Goal: Transaction & Acquisition: Purchase product/service

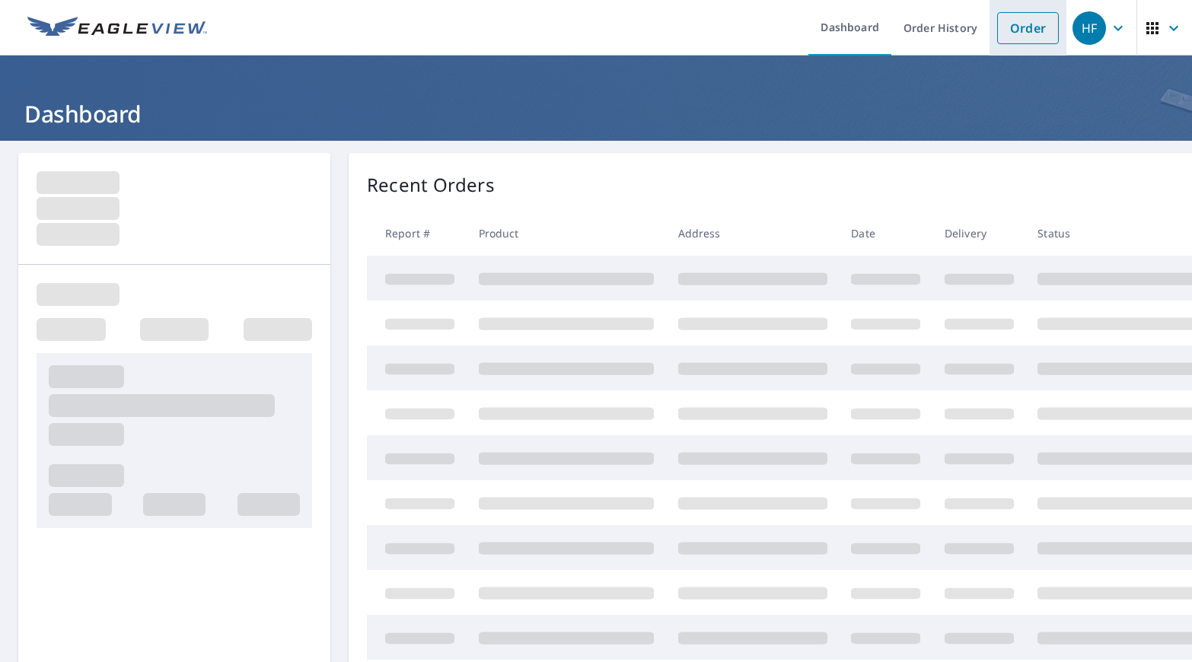
click at [997, 30] on link "Order" at bounding box center [1028, 28] width 62 height 32
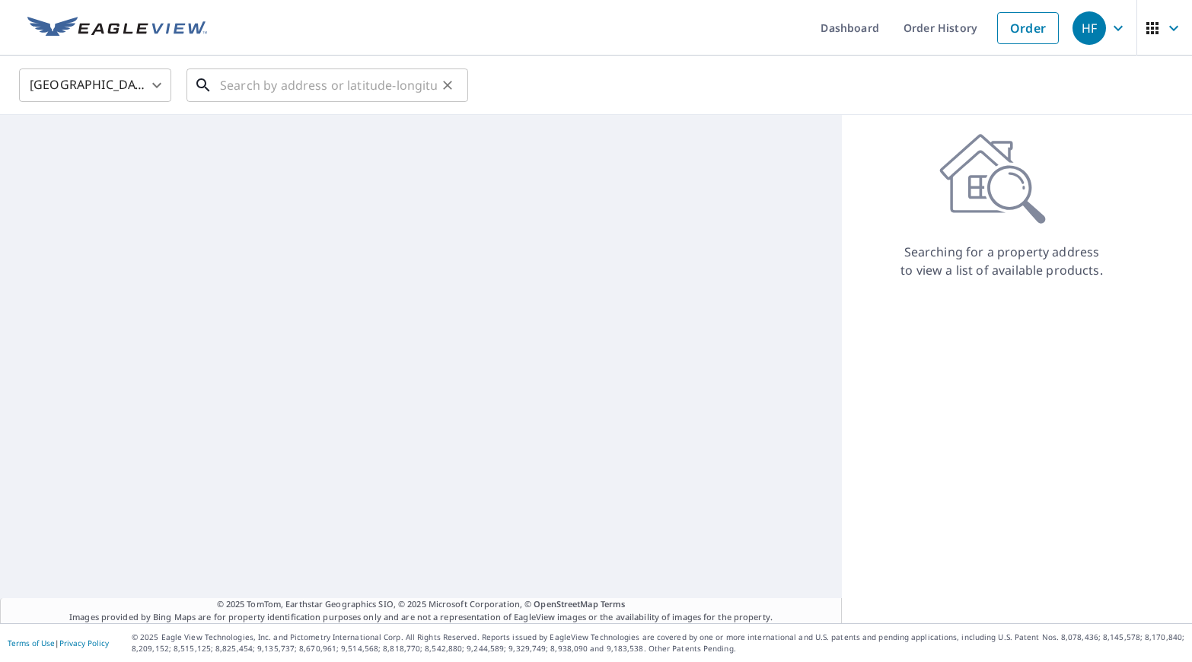
click at [263, 84] on input "text" at bounding box center [328, 85] width 217 height 43
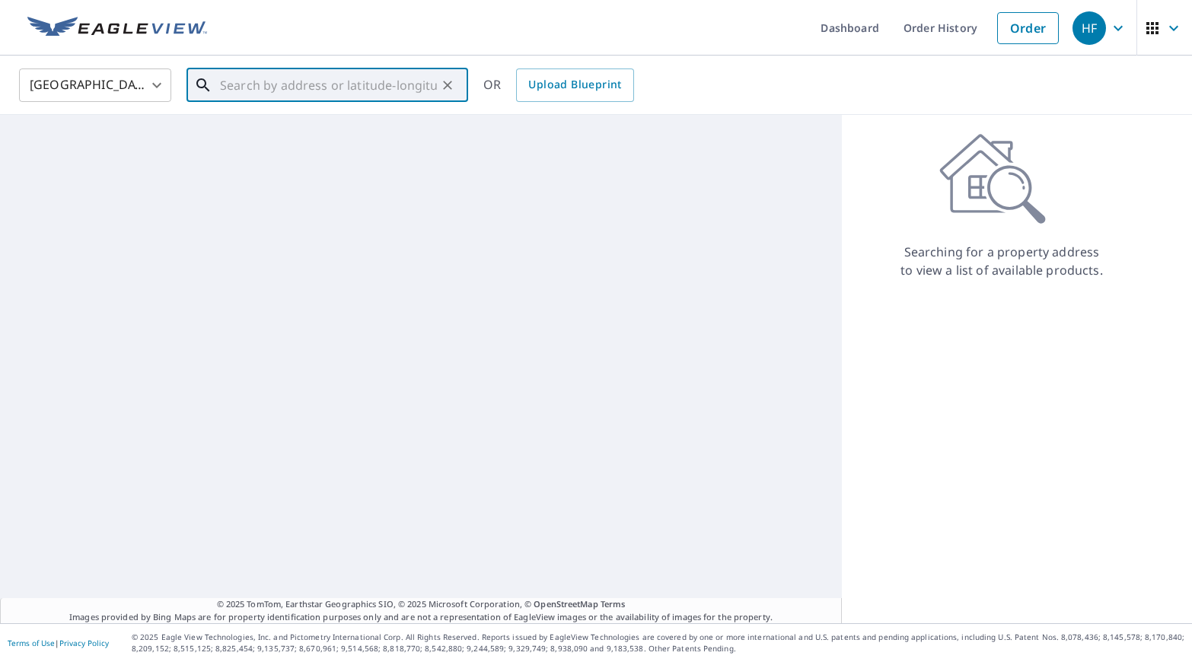
paste input "[STREET_ADDRESS]"
click at [298, 266] on div "© 2025 TomTom, Earthstar Geographics SIO, © 2025 Microsoft Corporation, © OpenS…" at bounding box center [421, 369] width 842 height 508
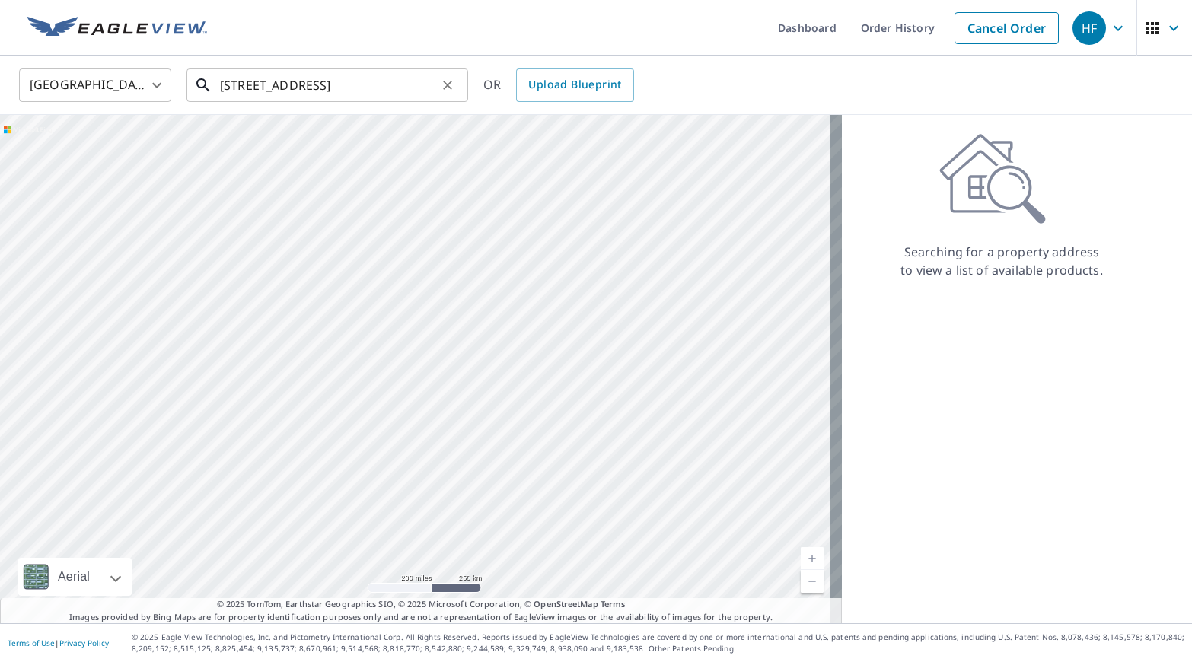
click at [336, 83] on input "[STREET_ADDRESS]" at bounding box center [328, 85] width 217 height 43
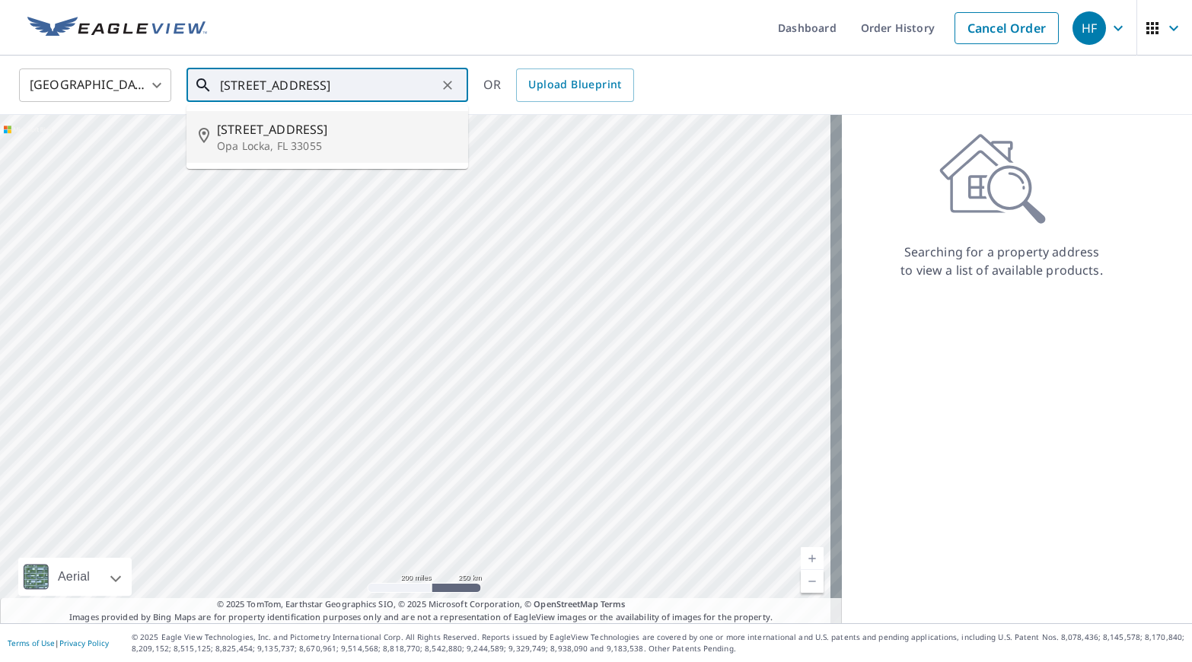
click at [349, 139] on p "Opa Locka, FL 33055" at bounding box center [336, 146] width 239 height 15
type input "[STREET_ADDRESS]"
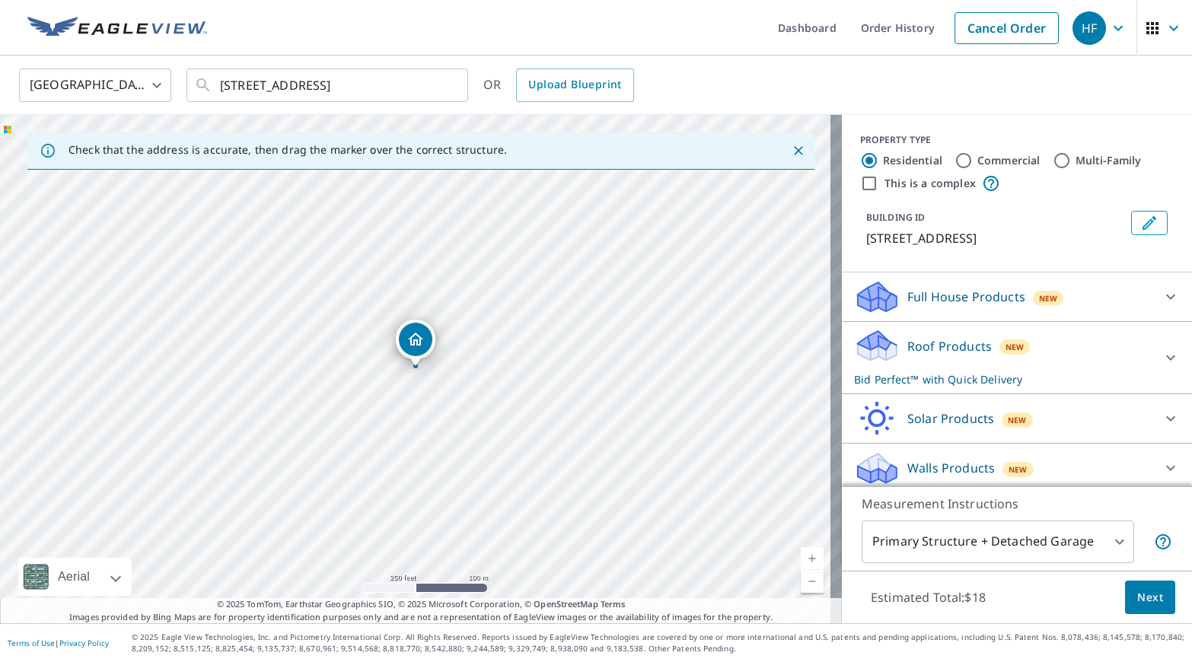
click at [1137, 592] on span "Next" at bounding box center [1150, 597] width 26 height 19
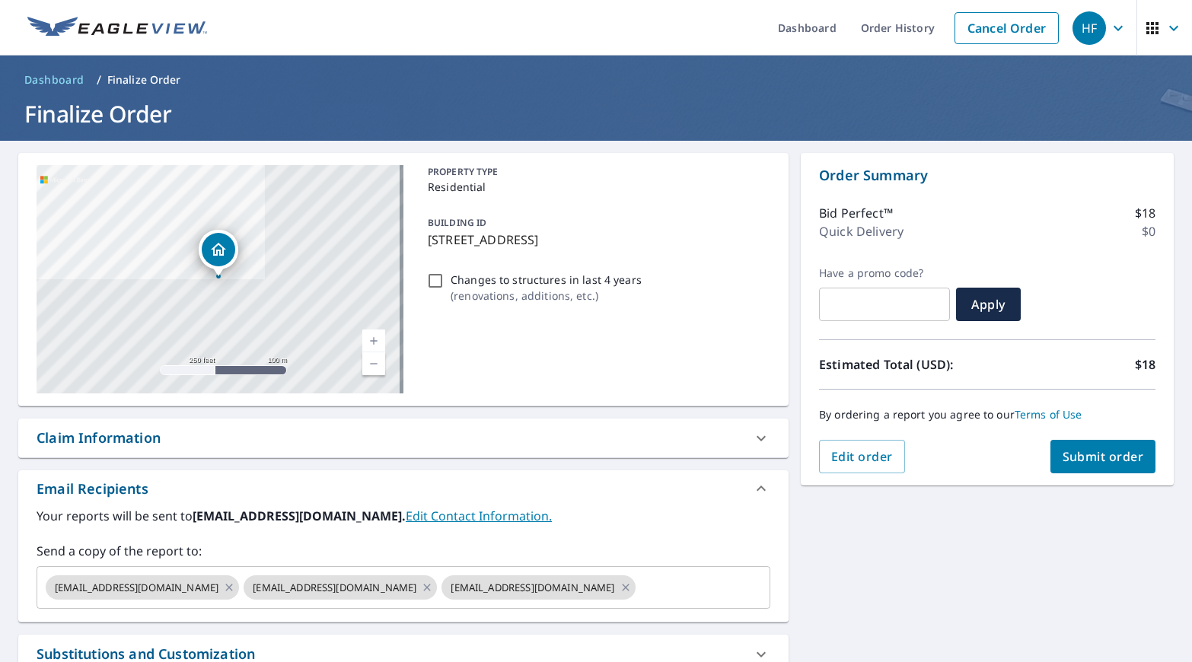
drag, startPoint x: 596, startPoint y: 587, endPoint x: 597, endPoint y: 546, distance: 40.3
click at [638, 587] on input "text" at bounding box center [689, 587] width 103 height 29
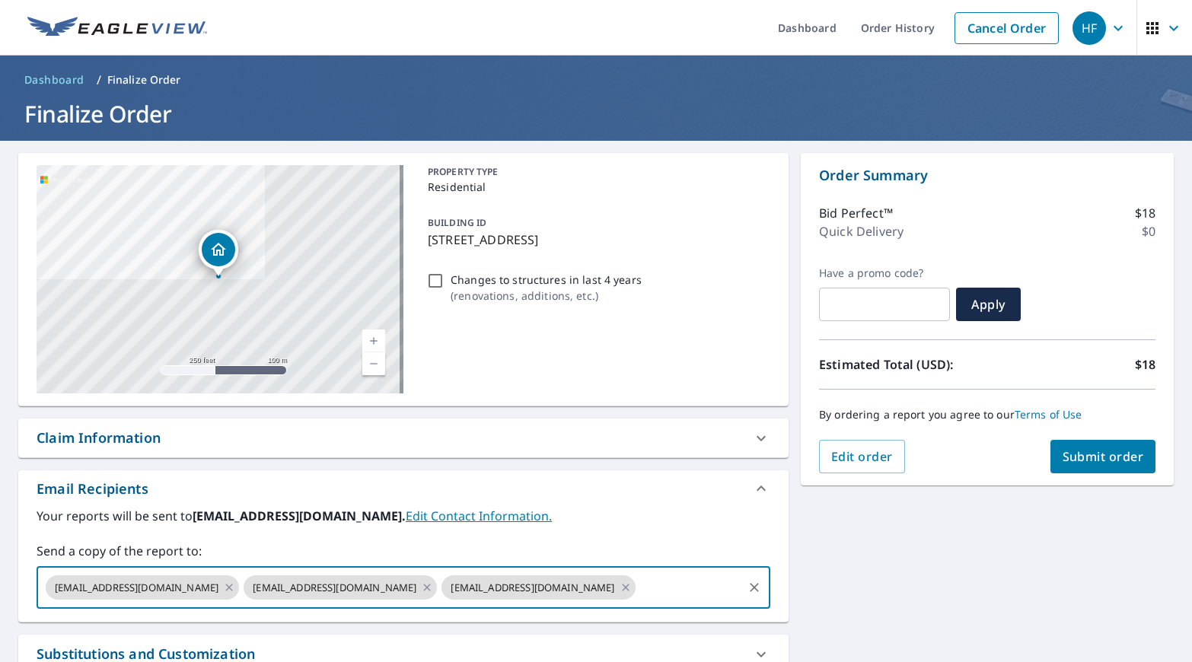
drag, startPoint x: 612, startPoint y: 583, endPoint x: 588, endPoint y: 583, distance: 24.4
click at [638, 583] on input "text" at bounding box center [689, 587] width 103 height 29
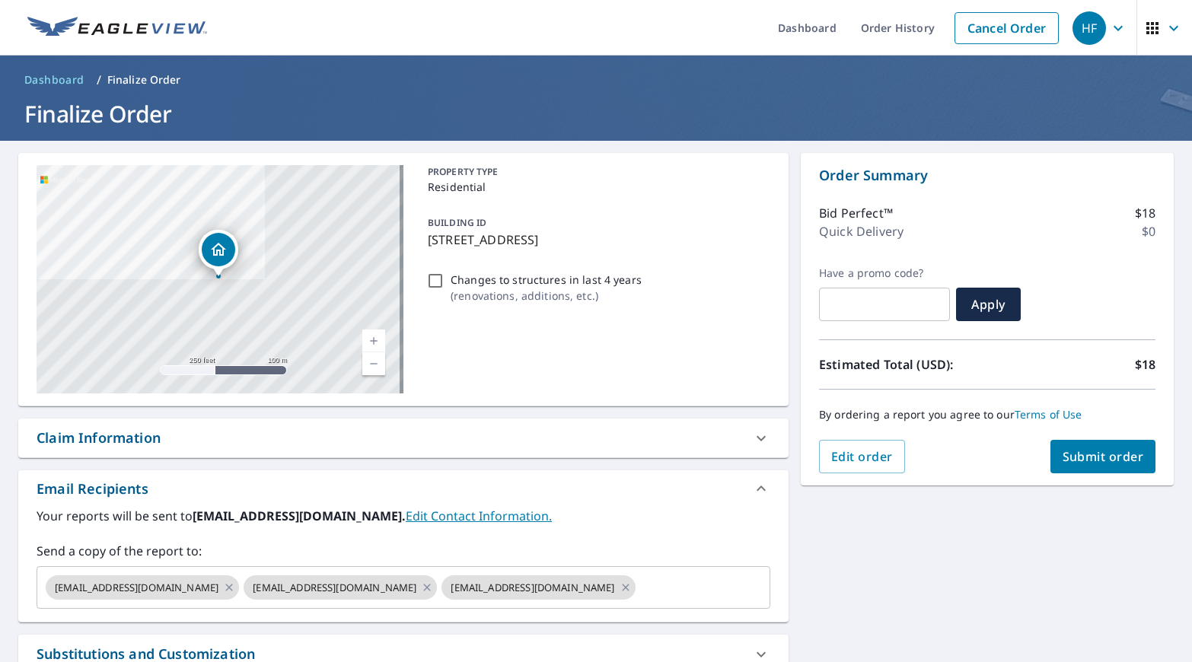
drag, startPoint x: 588, startPoint y: 583, endPoint x: 552, endPoint y: 516, distance: 75.9
click at [552, 516] on label "Your reports will be sent to [EMAIL_ADDRESS][DOMAIN_NAME]. Edit Contact Informa…" at bounding box center [404, 516] width 734 height 18
click at [638, 581] on input "text" at bounding box center [689, 587] width 103 height 29
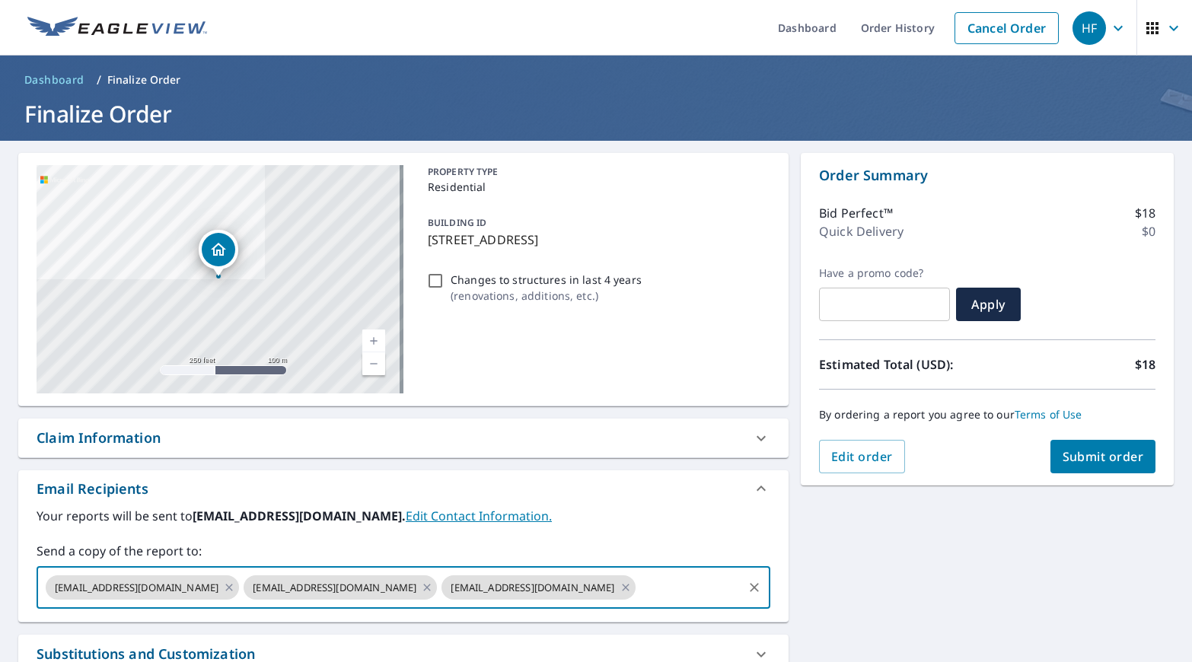
click at [638, 581] on input "text" at bounding box center [689, 587] width 103 height 29
paste input "[EMAIL_ADDRESS][DOMAIN_NAME]"
type input "[EMAIL_ADDRESS][DOMAIN_NAME]"
click at [641, 422] on div "Claim Information" at bounding box center [403, 438] width 770 height 39
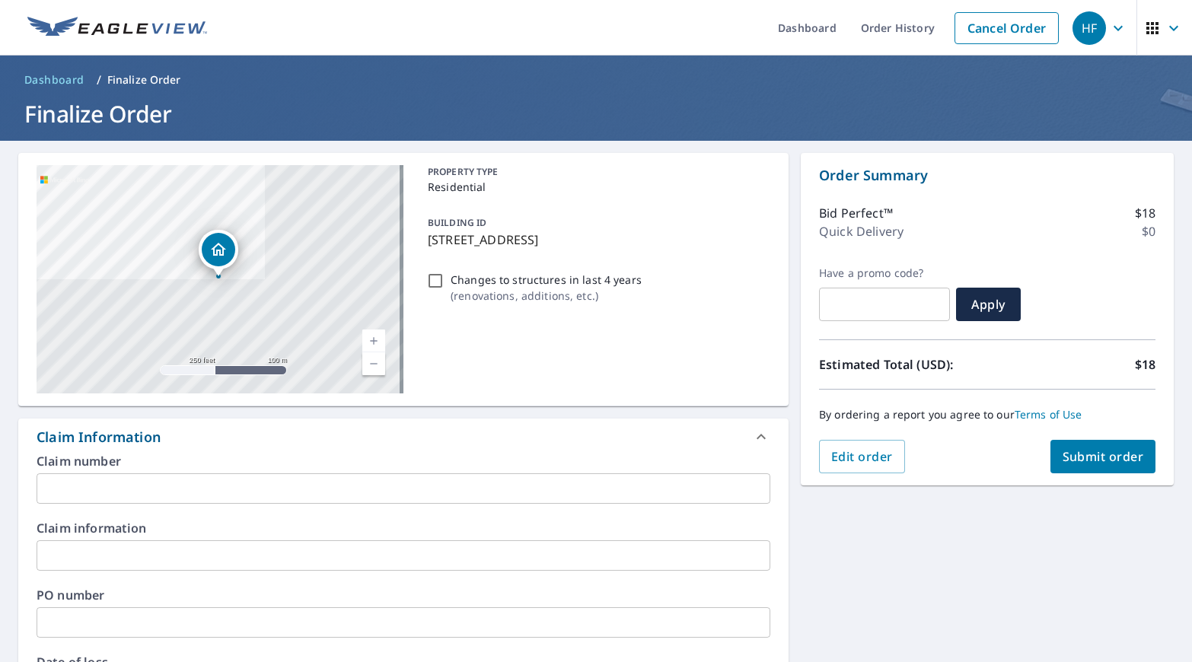
click at [711, 436] on div "Claim Information" at bounding box center [390, 437] width 706 height 21
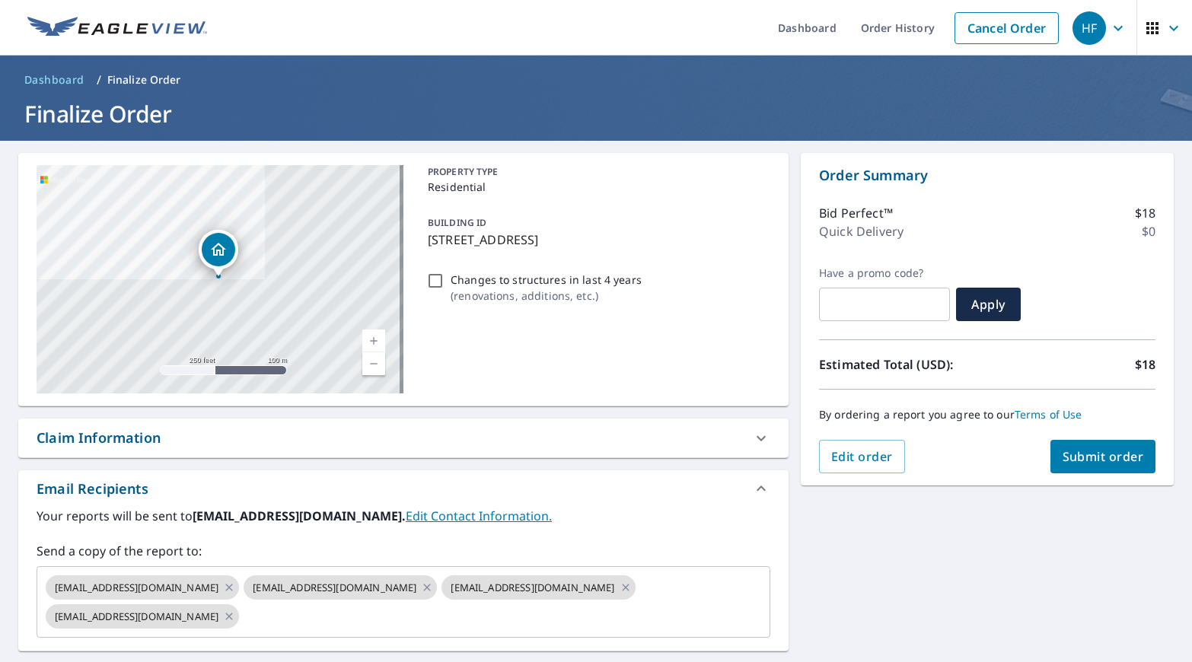
click at [1086, 462] on span "Submit order" at bounding box center [1102, 456] width 81 height 17
checkbox input "true"
